Goal: Transaction & Acquisition: Purchase product/service

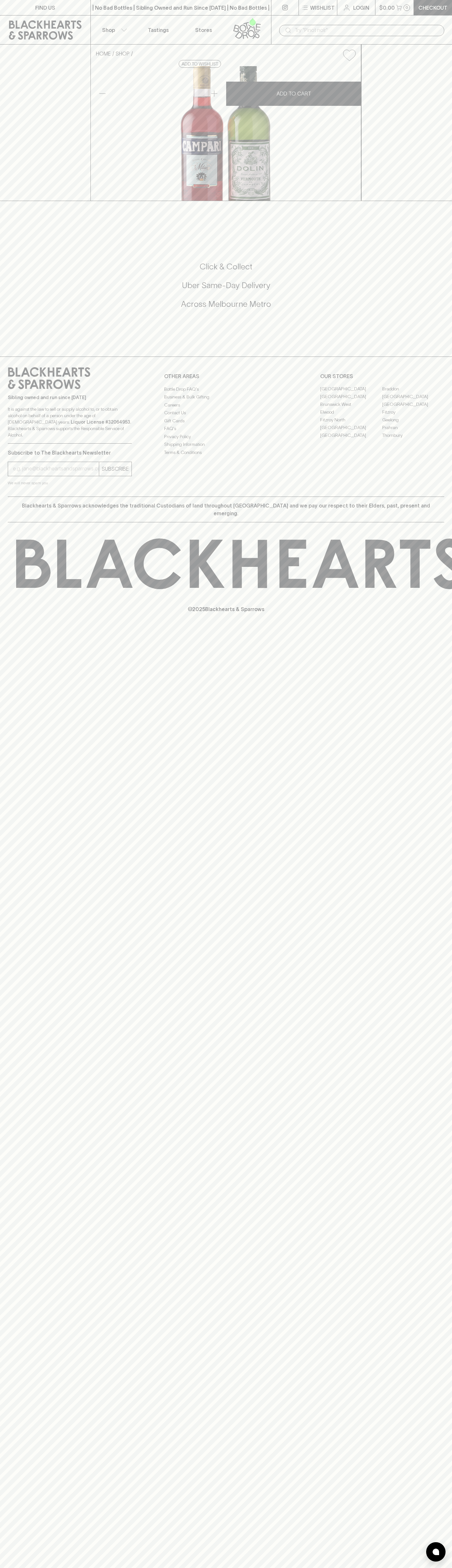
click at [439, 24] on div "​" at bounding box center [361, 30] width 165 height 12
click at [440, 1474] on div "FIND US | No Bad Bottles | Sibling Owned and Run Since 2006 | No Bad Bottles | …" at bounding box center [226, 784] width 452 height 1568
click at [72, 1567] on html "FIND US | No Bad Bottles | Sibling Owned and Run Since 2006 | No Bad Bottles | …" at bounding box center [226, 784] width 452 height 1568
